Goal: Navigation & Orientation: Find specific page/section

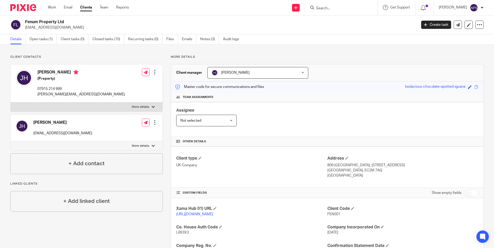
click at [21, 10] on img at bounding box center [23, 7] width 26 height 7
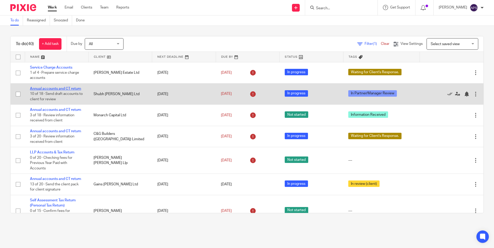
click at [72, 90] on link "Annual accounts and CT return" at bounding box center [55, 89] width 51 height 4
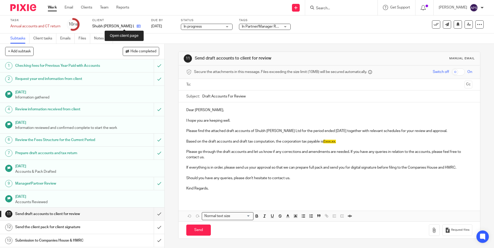
click at [137, 28] on icon at bounding box center [139, 26] width 4 height 4
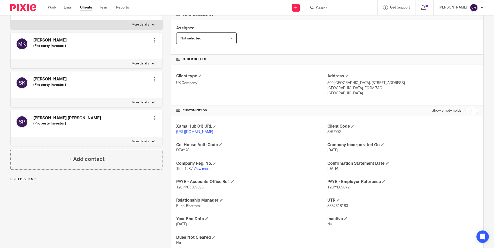
scroll to position [104, 0]
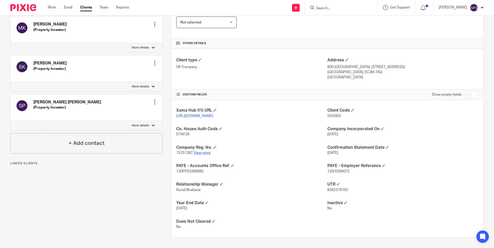
click at [202, 151] on link "View more" at bounding box center [201, 153] width 17 height 4
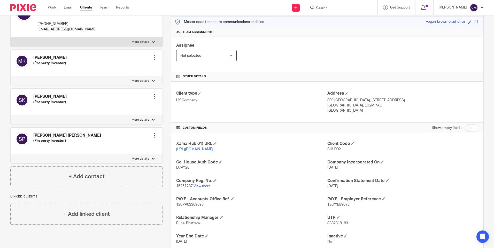
scroll to position [0, 0]
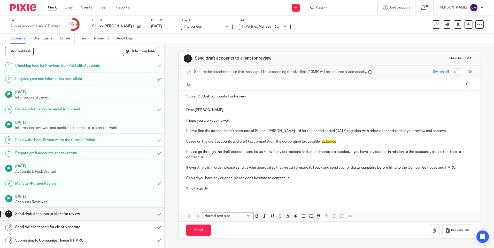
click at [27, 7] on img at bounding box center [23, 7] width 26 height 7
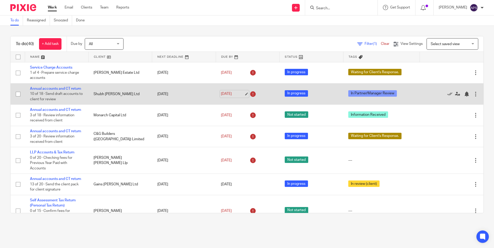
click at [242, 92] on link "[DATE]" at bounding box center [232, 93] width 23 height 5
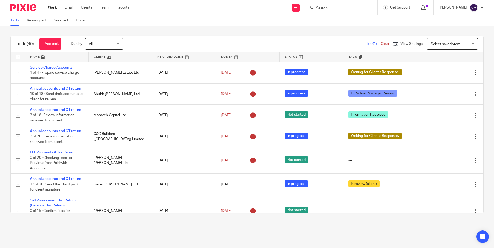
click at [338, 10] on input "Search" at bounding box center [338, 8] width 46 height 5
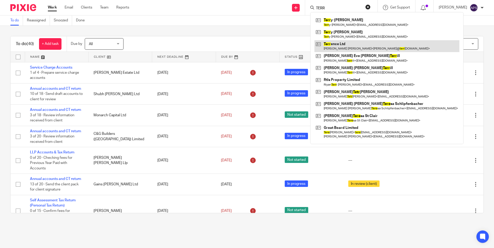
type input "TERR"
click at [355, 45] on link at bounding box center [386, 46] width 145 height 12
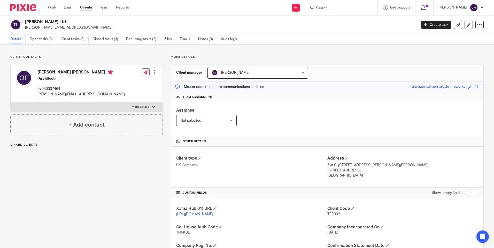
click at [110, 172] on div "Client contacts [PERSON_NAME] [PERSON_NAME] (Architect) 07950007464 [PERSON_NAM…" at bounding box center [82, 186] width 160 height 263
drag, startPoint x: 51, startPoint y: 21, endPoint x: 21, endPoint y: 21, distance: 29.4
click at [21, 21] on div "Terrence Ltd oliver@terrencedesign.com" at bounding box center [211, 24] width 403 height 11
copy div "[PERSON_NAME] Ltd"
click at [108, 38] on link "Closed tasks (3)" at bounding box center [107, 39] width 30 height 10
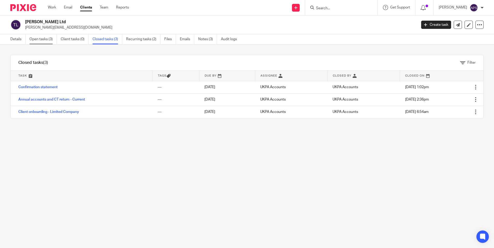
click at [46, 39] on link "Open tasks (3)" at bounding box center [42, 39] width 27 height 10
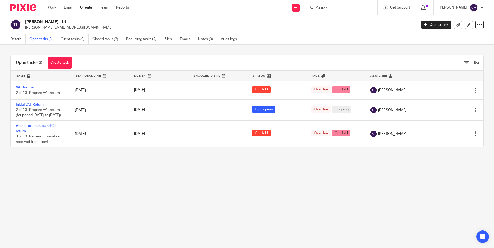
click at [199, 174] on main "Terrence Ltd oliver@terrencedesign.com Create task Update from Companies House …" at bounding box center [247, 124] width 494 height 248
click at [337, 5] on form at bounding box center [342, 7] width 55 height 6
click at [331, 8] on input "Search" at bounding box center [338, 8] width 46 height 5
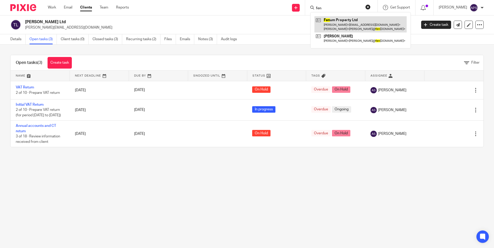
type input "fen"
click at [327, 23] on link at bounding box center [360, 24] width 92 height 16
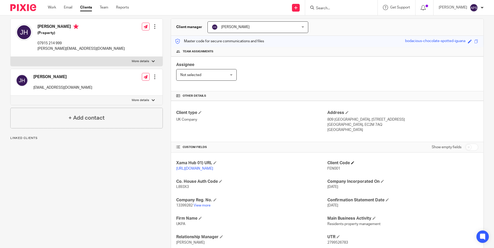
scroll to position [26, 0]
